Goal: Transaction & Acquisition: Purchase product/service

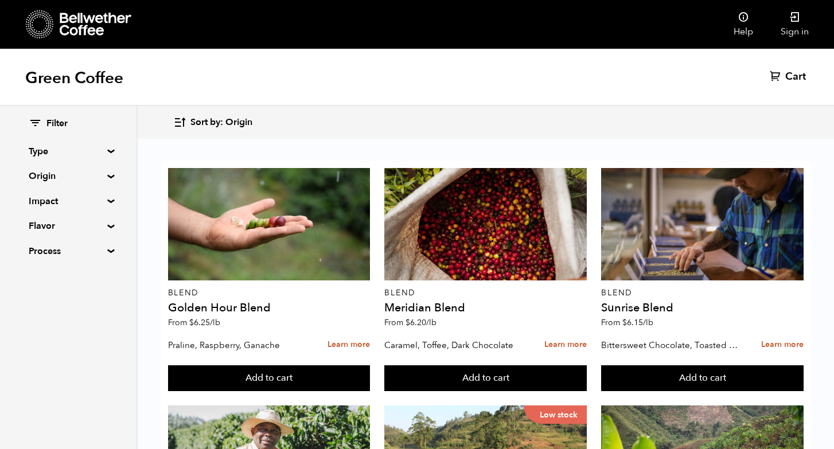
click at [105, 174] on summary "Origin" at bounding box center [68, 176] width 79 height 14
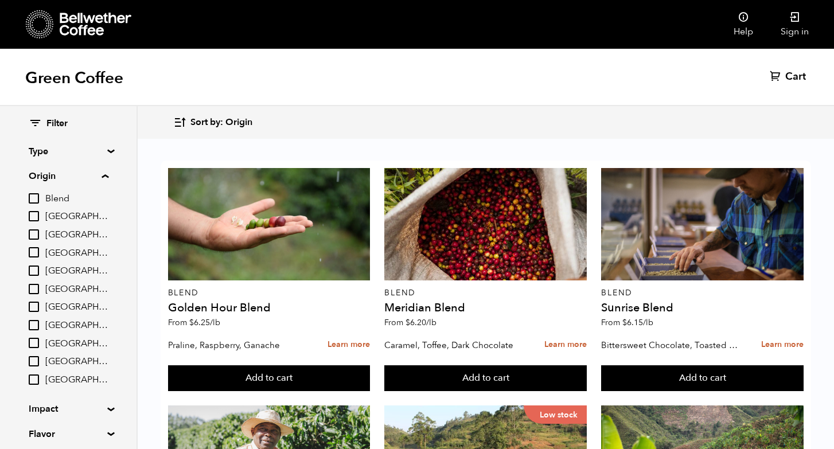
click at [34, 362] on input "[GEOGRAPHIC_DATA]" at bounding box center [34, 361] width 10 height 10
checkbox input "true"
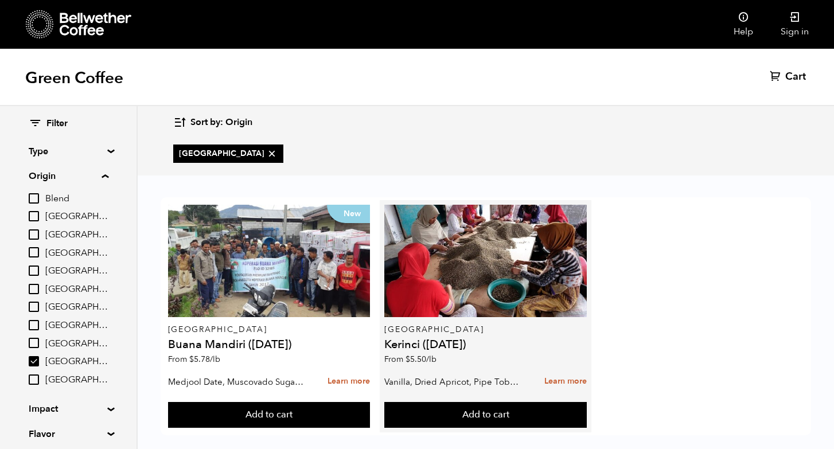
scroll to position [14, 0]
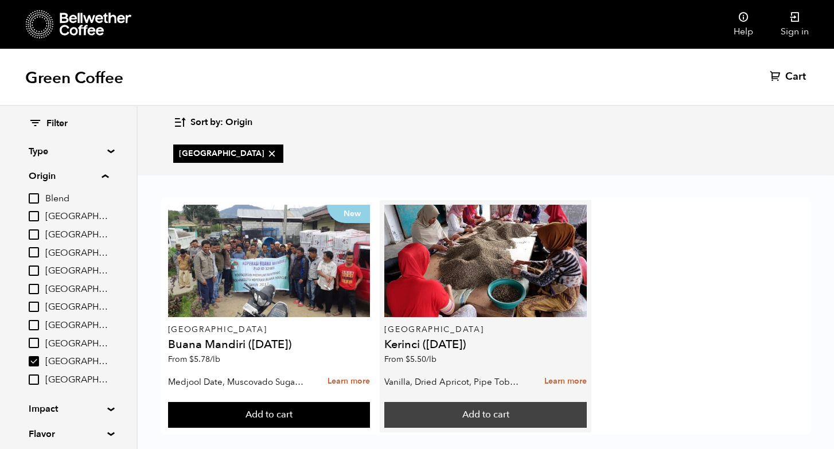
click at [370, 402] on button "Add to cart" at bounding box center [269, 415] width 202 height 26
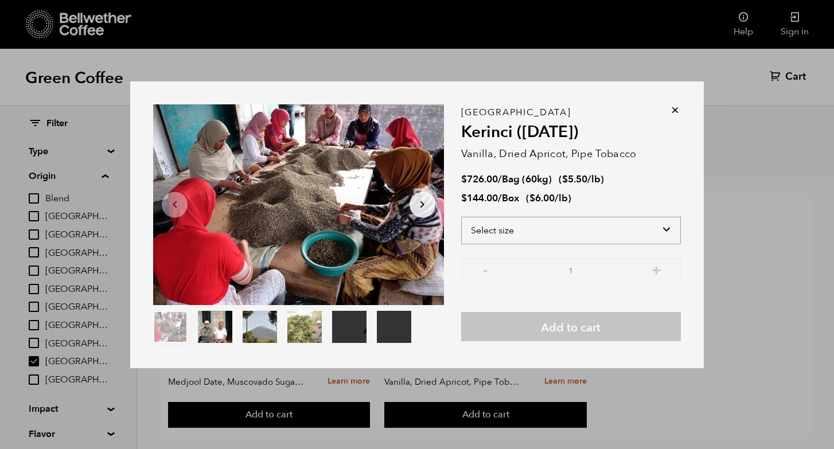
click at [666, 227] on select "Select size Bag (60kg) (132 lbs) Box (24 lbs)" at bounding box center [571, 231] width 220 height 28
select select "box"
click at [461, 217] on select "Select size Bag (60kg) (132 lbs) Box (24 lbs)" at bounding box center [571, 231] width 220 height 28
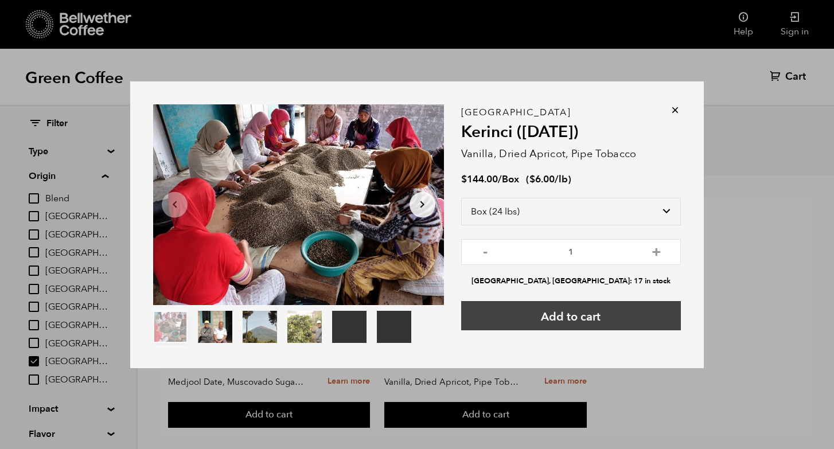
click at [574, 315] on button "Add to cart" at bounding box center [571, 315] width 220 height 29
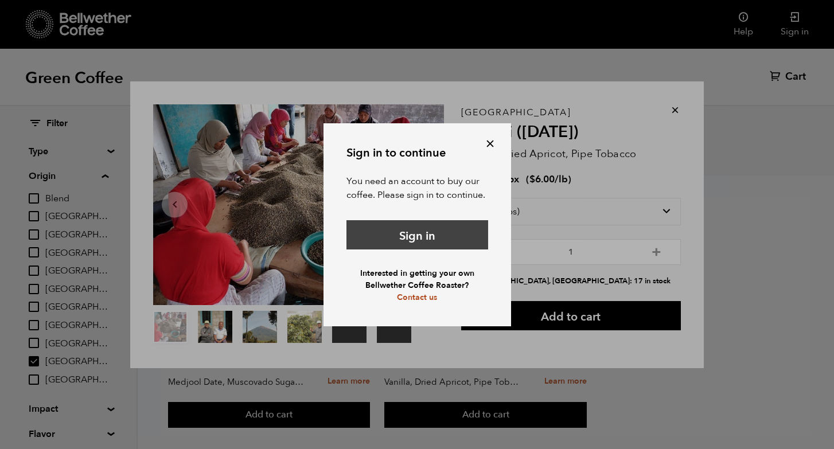
click at [413, 234] on link "Sign in" at bounding box center [417, 234] width 142 height 29
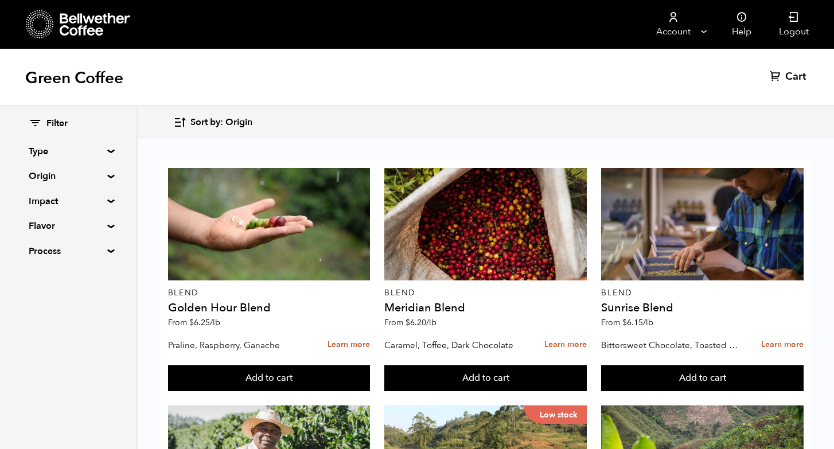
click at [108, 175] on summary "Origin" at bounding box center [68, 176] width 79 height 14
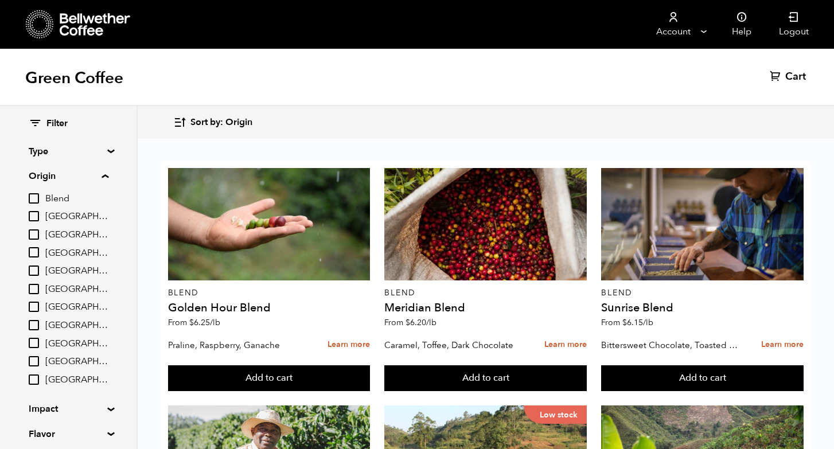
click at [33, 359] on input "[GEOGRAPHIC_DATA]" at bounding box center [34, 361] width 10 height 10
checkbox input "true"
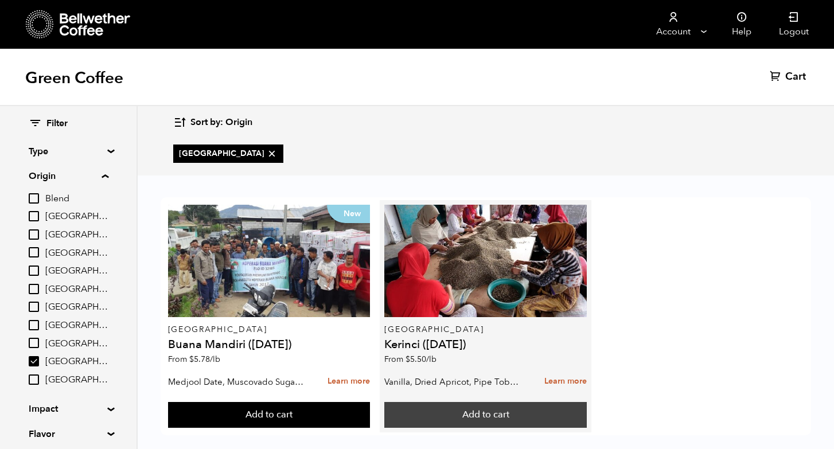
click at [370, 412] on button "Add to cart" at bounding box center [269, 415] width 202 height 26
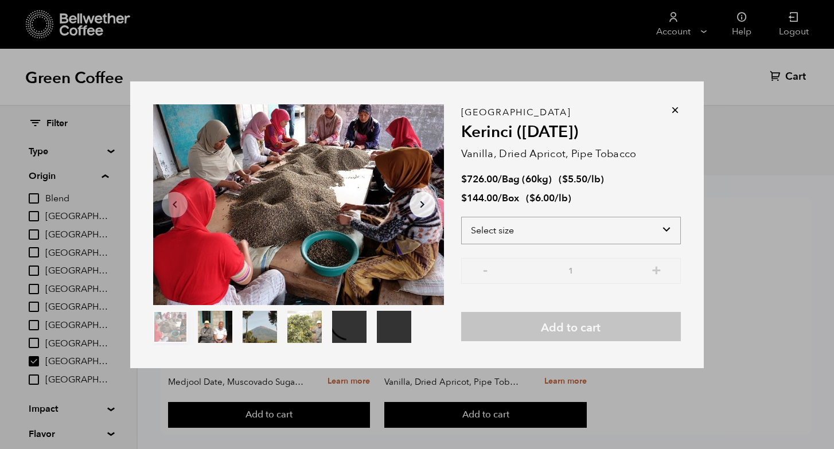
click at [670, 230] on select "Select size Bag (60kg) (132 lbs) Box (24 lbs)" at bounding box center [571, 231] width 220 height 28
select select "box"
click at [461, 217] on select "Select size Bag (60kg) (132 lbs) Box (24 lbs)" at bounding box center [571, 231] width 220 height 28
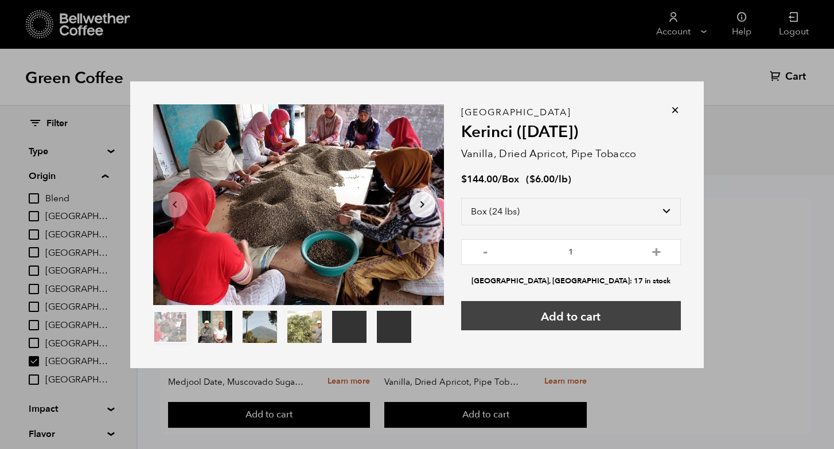
click at [576, 315] on button "Add to cart" at bounding box center [571, 315] width 220 height 29
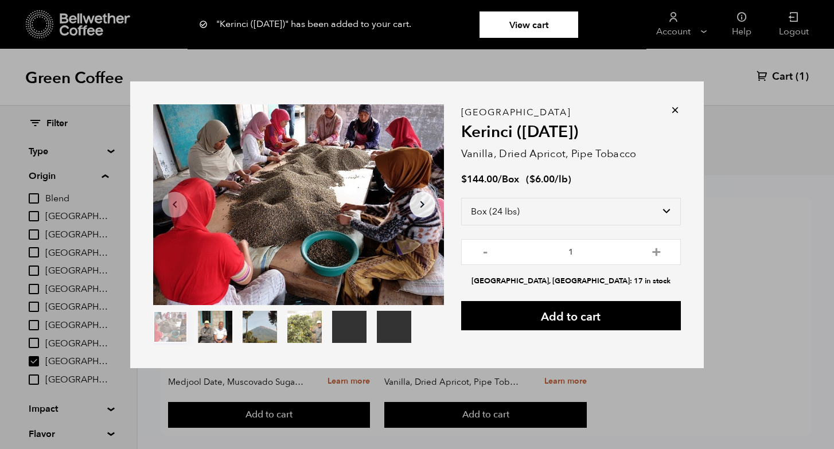
click at [673, 109] on icon at bounding box center [674, 109] width 11 height 11
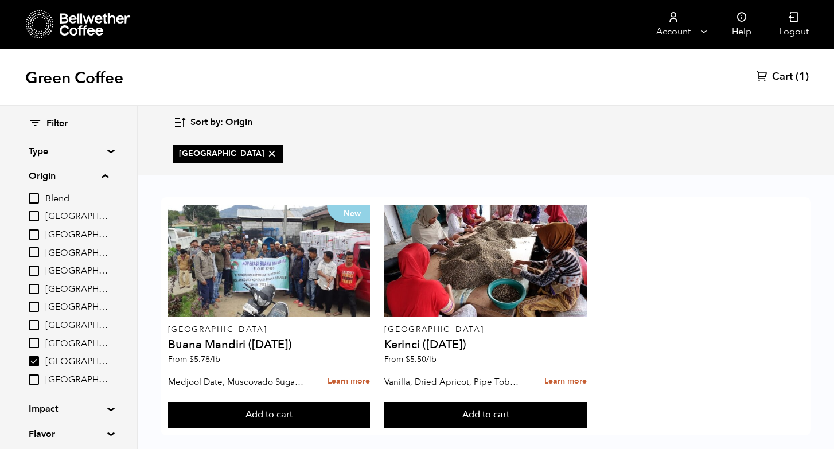
click at [36, 306] on input "[GEOGRAPHIC_DATA]" at bounding box center [34, 307] width 10 height 10
checkbox input "true"
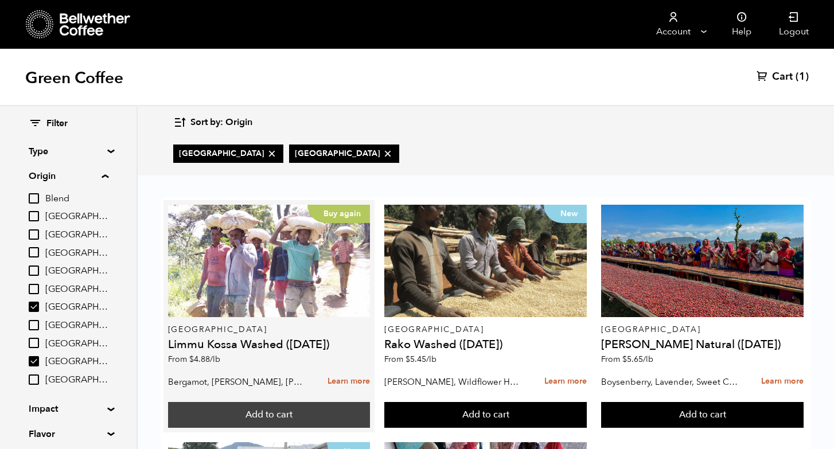
scroll to position [37, 0]
click at [282, 402] on button "Add to cart" at bounding box center [269, 415] width 202 height 26
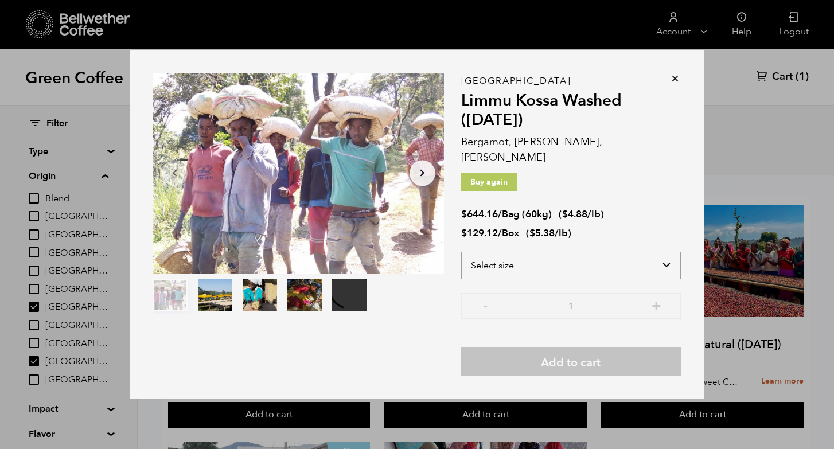
click at [668, 256] on select "Select size Bag (60kg) (132 lbs) Box (24 lbs)" at bounding box center [571, 266] width 220 height 28
select select "box"
click at [461, 252] on select "Select size Bag (60kg) (132 lbs) Box (24 lbs)" at bounding box center [571, 266] width 220 height 28
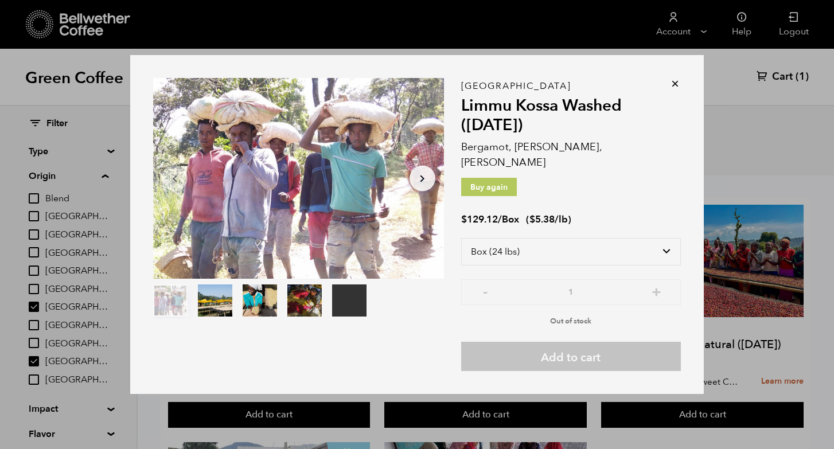
click at [673, 89] on icon at bounding box center [674, 83] width 11 height 11
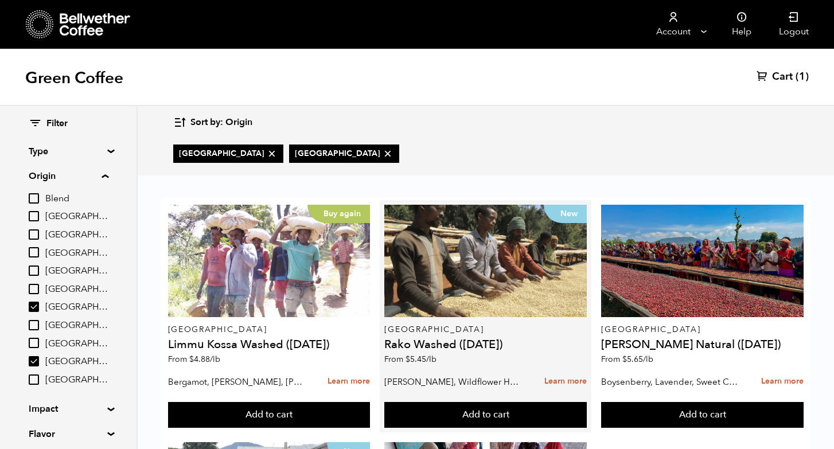
scroll to position [175, 0]
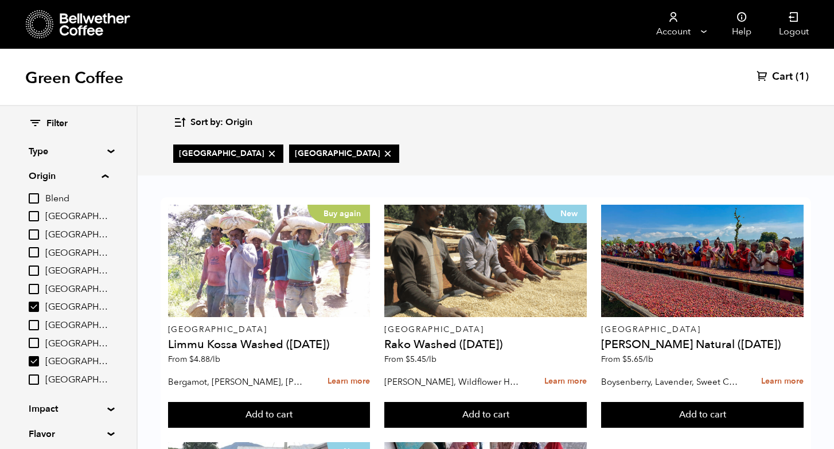
click at [36, 215] on input "Brazil" at bounding box center [34, 216] width 10 height 10
checkbox input "true"
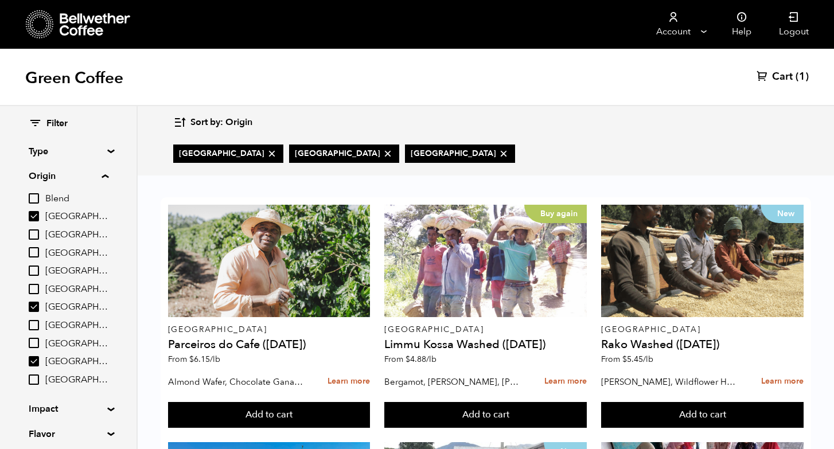
click at [38, 302] on input "Ethiopia" at bounding box center [34, 307] width 10 height 10
checkbox input "false"
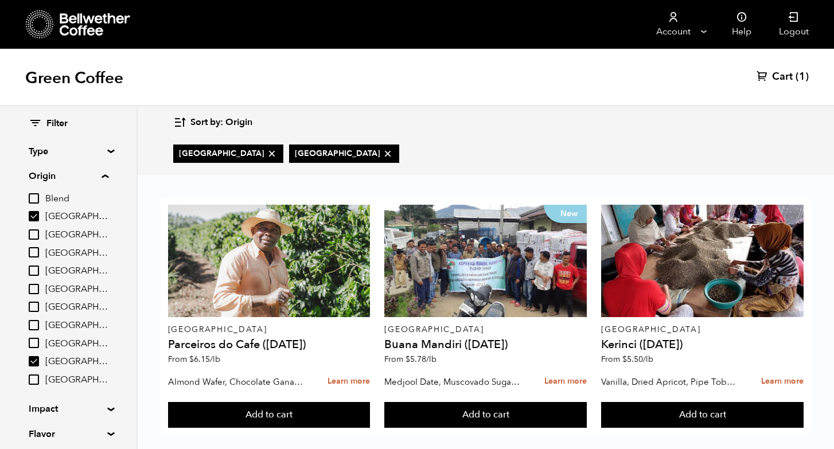
scroll to position [14, 0]
click at [36, 213] on input "Brazil" at bounding box center [34, 216] width 10 height 10
checkbox input "false"
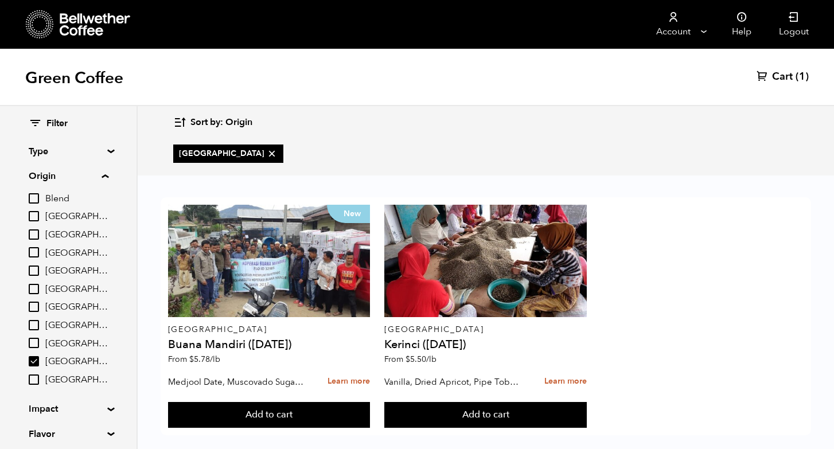
scroll to position [1, 0]
click at [787, 76] on span "Cart" at bounding box center [782, 77] width 21 height 14
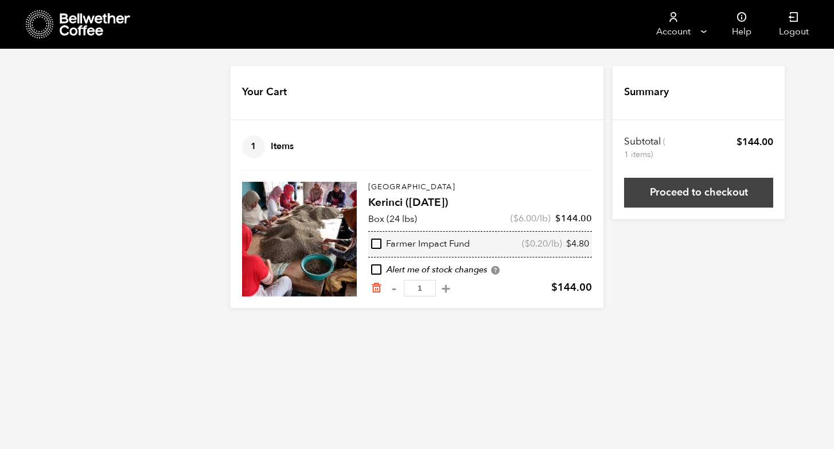
click at [700, 190] on link "Proceed to checkout" at bounding box center [698, 193] width 149 height 30
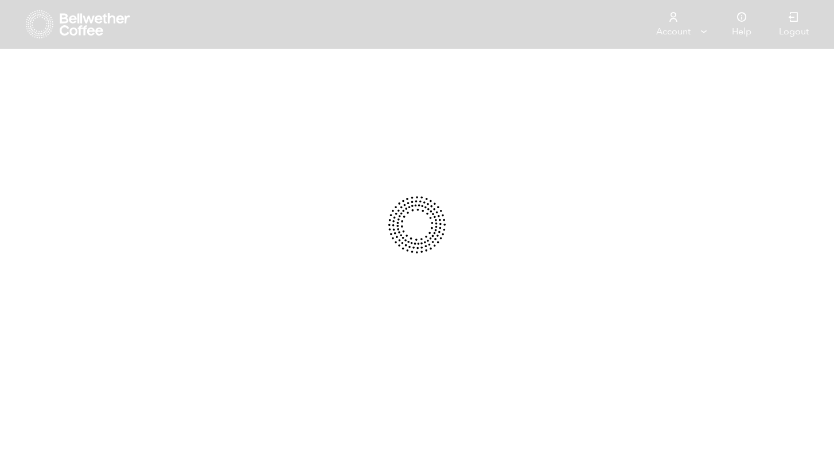
type input "[STREET_ADDRESS]"
select select "CA"
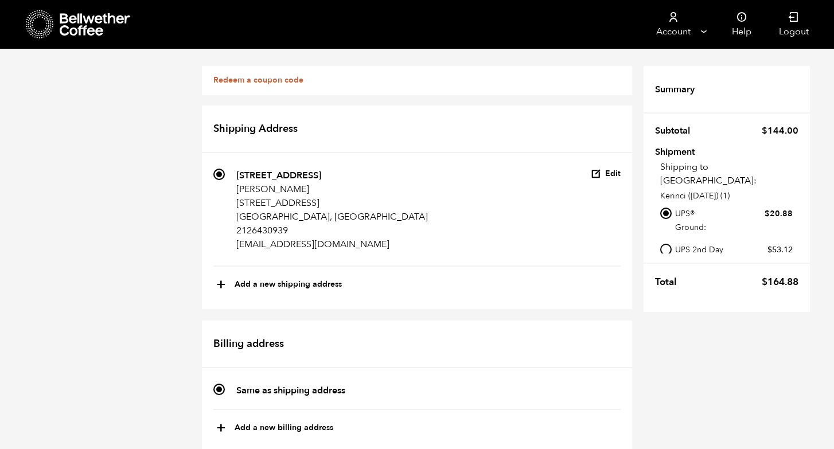
click at [290, 282] on button "+ Add a new shipping address" at bounding box center [279, 284] width 126 height 19
type input "New address"
select select
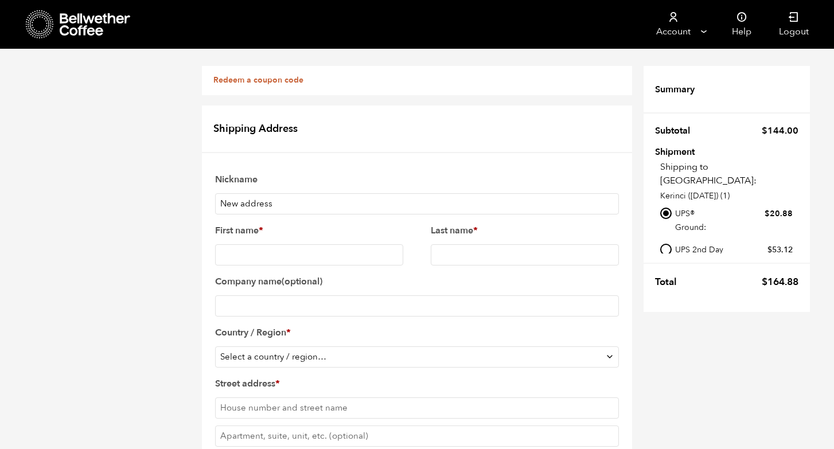
click at [265, 205] on input "New address" at bounding box center [417, 203] width 404 height 21
click at [243, 254] on input "First name *" at bounding box center [309, 254] width 188 height 21
type input "[PERSON_NAME]"
select select "US"
select select "CA"
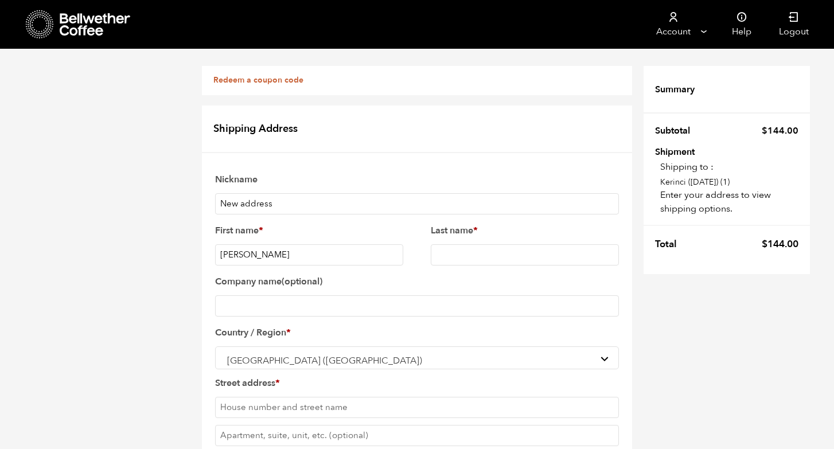
scroll to position [50, 0]
click at [453, 244] on input "Last name *" at bounding box center [525, 254] width 188 height 21
type input "[PERSON_NAME]"
click at [262, 295] on input "Company name (optional)" at bounding box center [417, 305] width 404 height 21
type input "Three Goats Coffee Co., LLC"
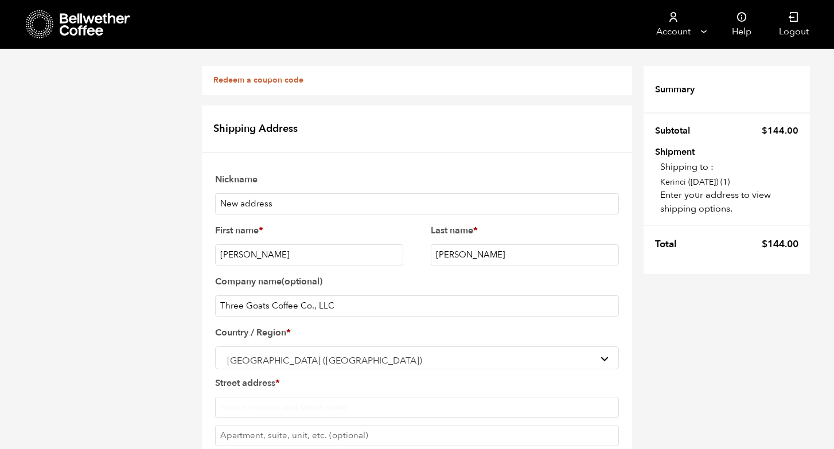
click at [292, 397] on input "Street address *" at bounding box center [417, 407] width 404 height 21
type input "31947 [GEOGRAPHIC_DATA][PERSON_NAME]"
type input "Temecula"
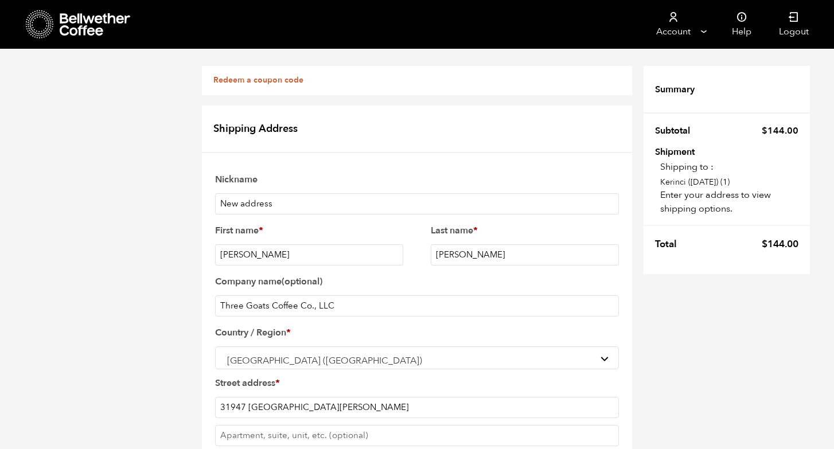
type input "92592"
type input "2126430939"
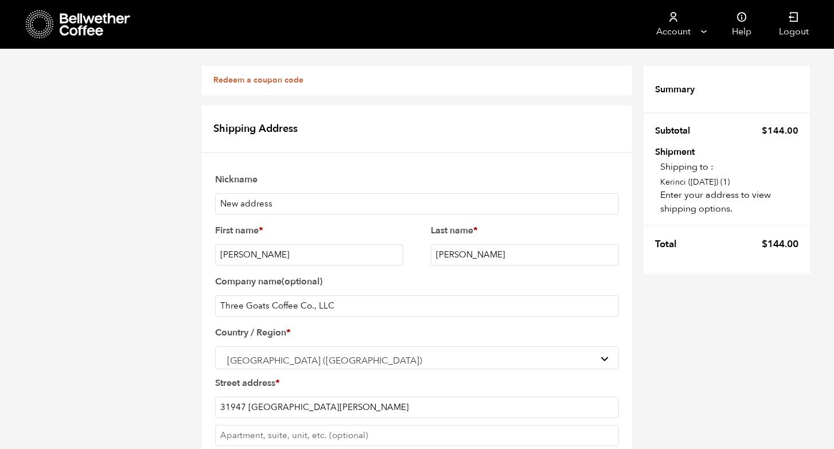
type input "[EMAIL_ADDRESS][DOMAIN_NAME]"
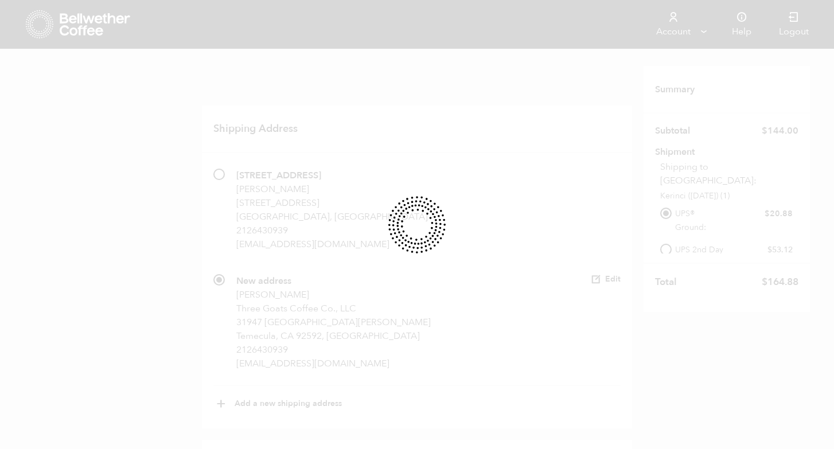
select select
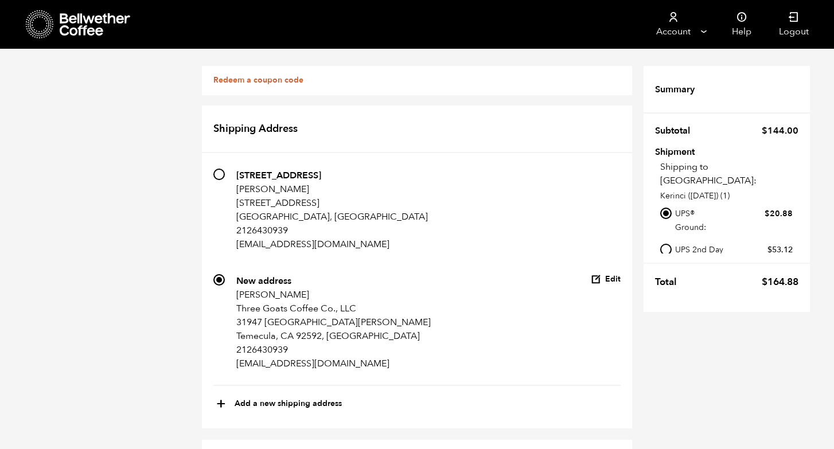
type input "Mary"
select select "CA"
type input "Riddle"
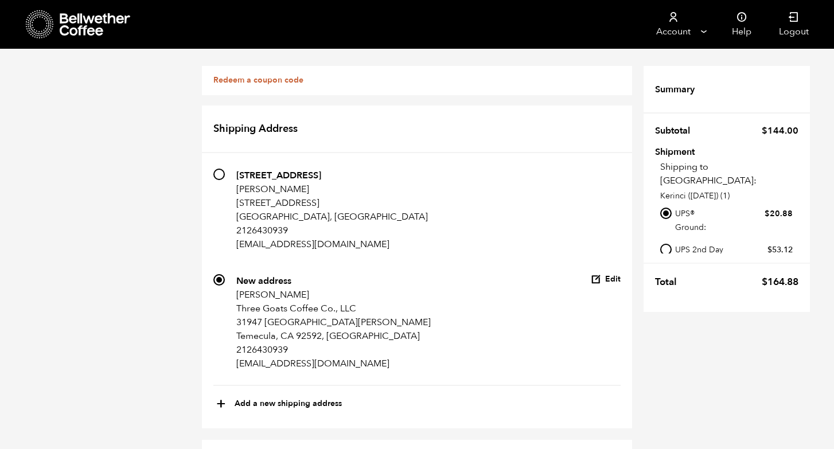
type input "13430 Sagewood Drive"
type input "Poway"
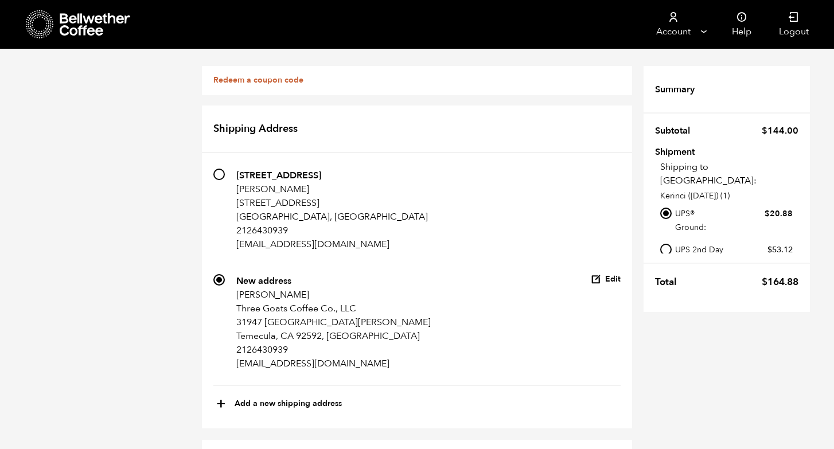
type input "92064"
type input "2126430939"
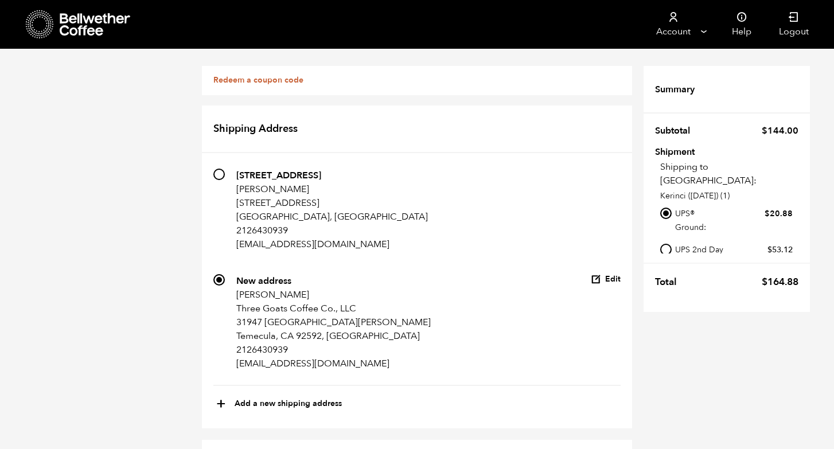
type input "[EMAIL_ADDRESS][DOMAIN_NAME]"
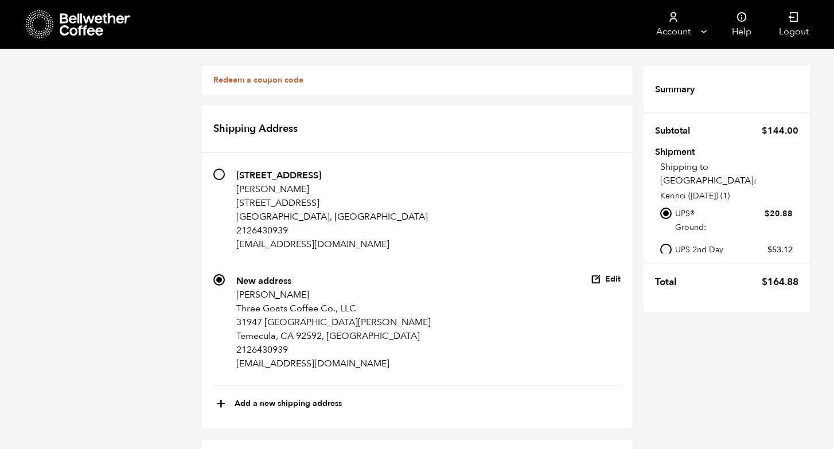
scroll to position [708, 0]
type input "Three Goats Coffee Co., LLC"
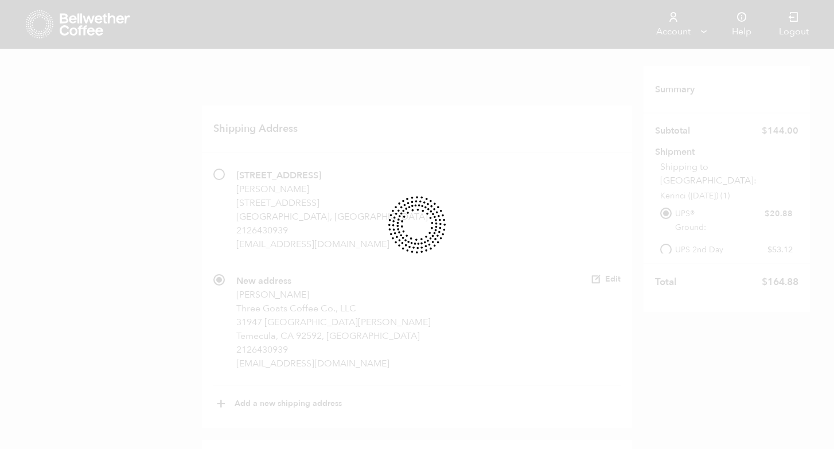
select select
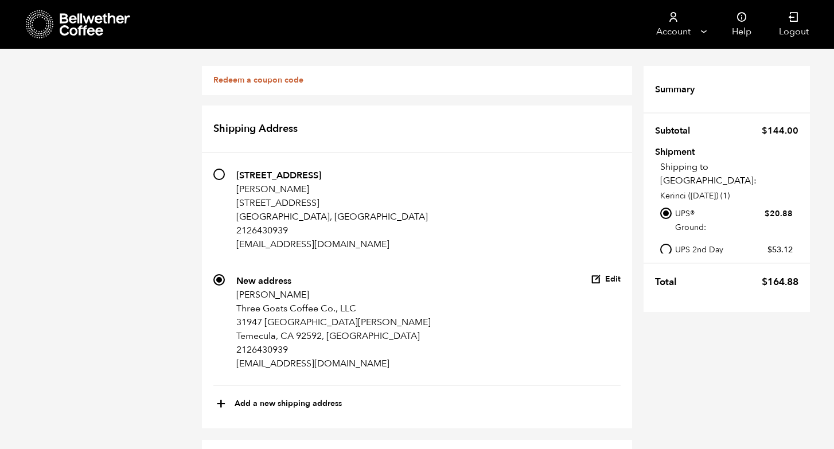
type input "Mary"
select select "CA"
type input "Riddle"
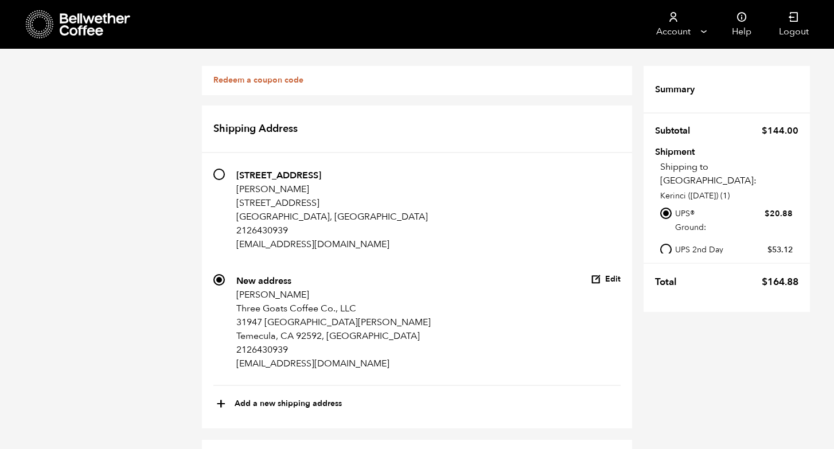
scroll to position [469, 0]
type input "13430 Sagewood Drive"
type input "Poway"
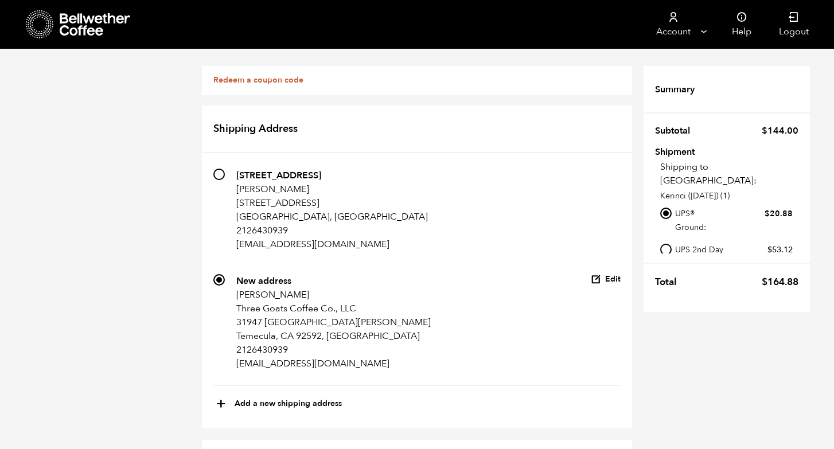
scroll to position [633, 0]
type input "92064"
type input "2126430939"
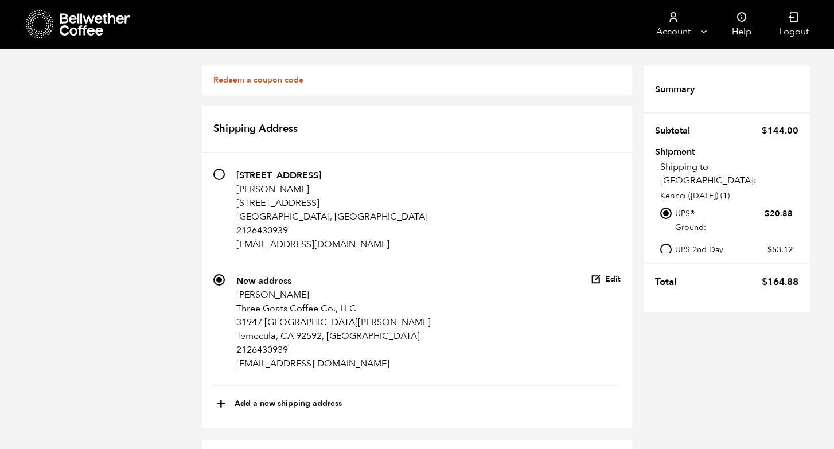
type input "[EMAIL_ADDRESS][DOMAIN_NAME]"
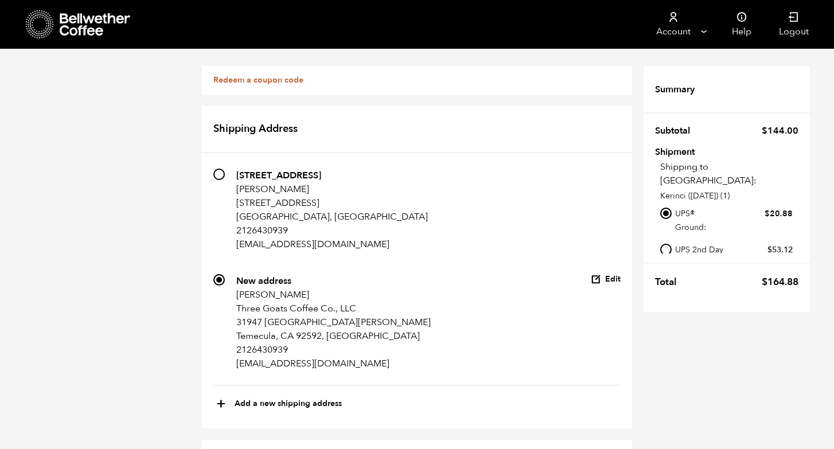
radio input "true"
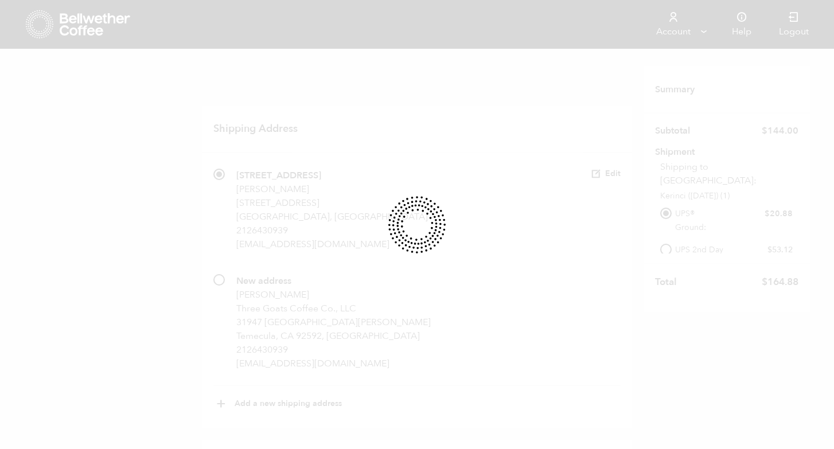
scroll to position [341, 0]
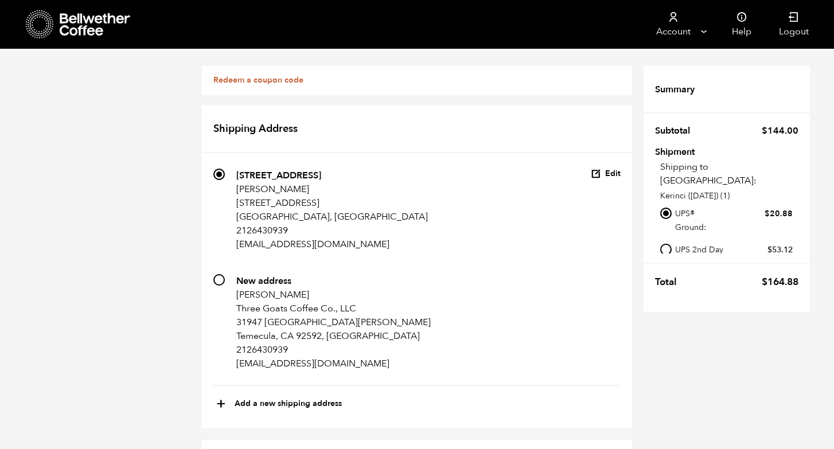
radio input "true"
click at [222, 274] on input "734 New address [PERSON_NAME] Three Goats Coffee Co., LLC [STREET_ADDRESS][GEOG…" at bounding box center [218, 279] width 11 height 11
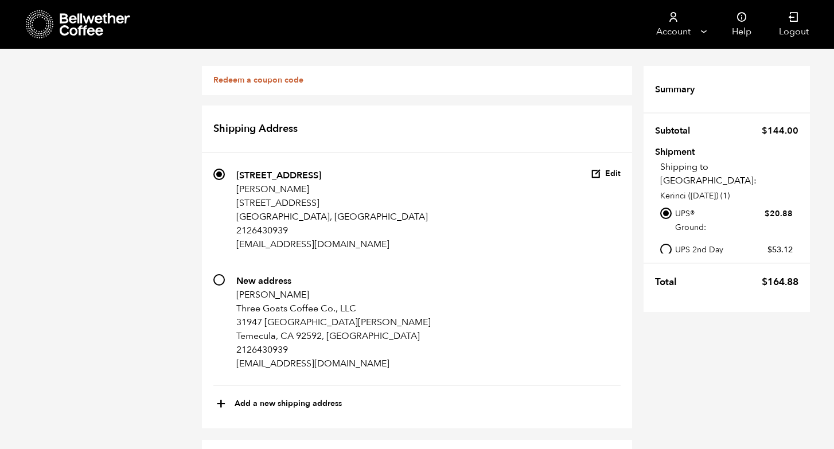
radio input "true"
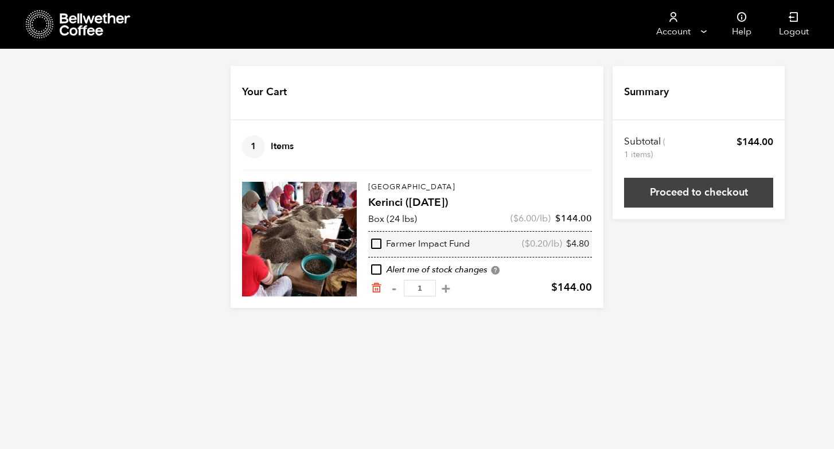
click at [710, 190] on link "Proceed to checkout" at bounding box center [698, 193] width 149 height 30
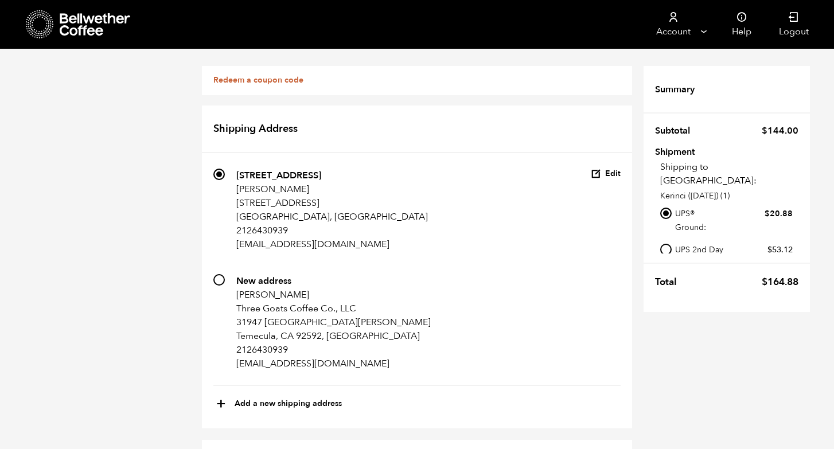
scroll to position [580, 0]
radio input "true"
click at [221, 278] on input "734 New address Mary Riddle Three Goats Coffee Co., LLC 31947 Calle Galarza Tem…" at bounding box center [218, 279] width 11 height 11
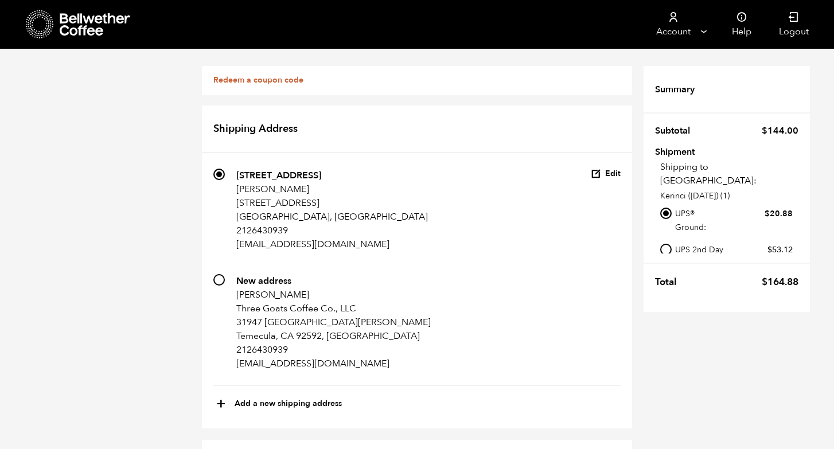
radio input "true"
